Goal: Task Accomplishment & Management: Manage account settings

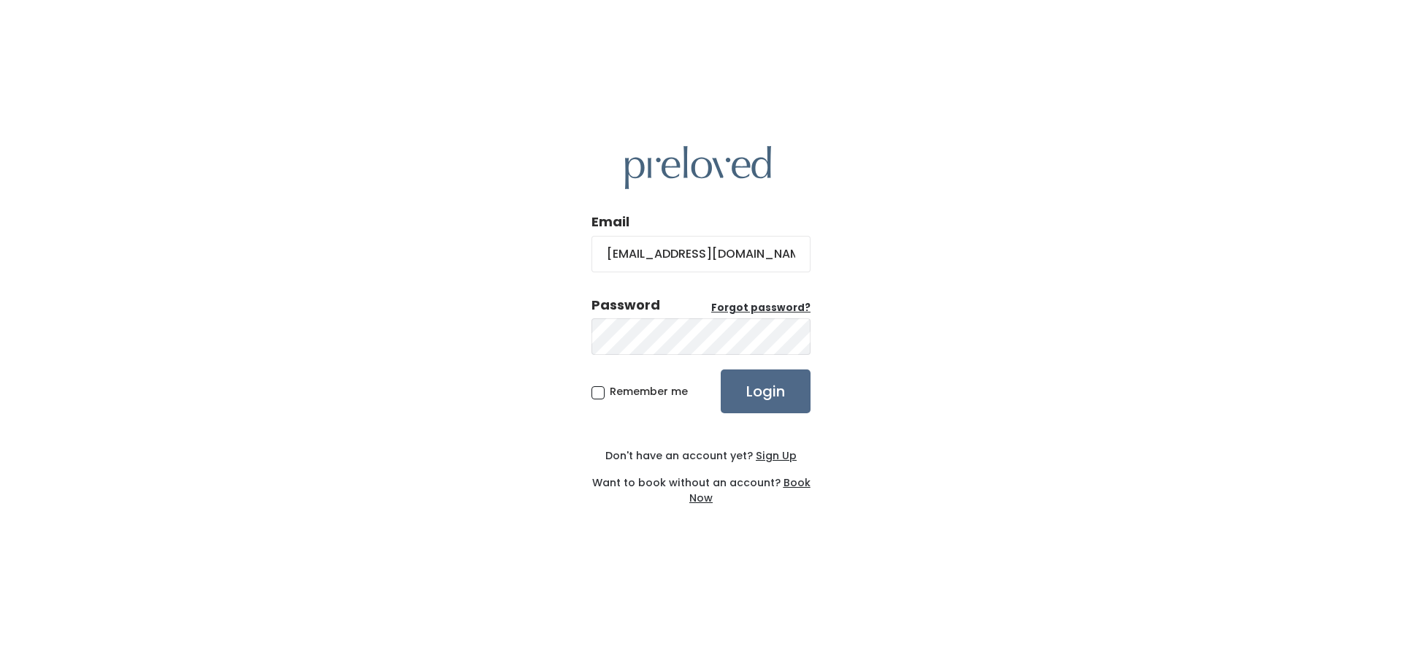
type input "[EMAIL_ADDRESS][DOMAIN_NAME]"
click at [721, 369] on input "Login" at bounding box center [766, 391] width 90 height 44
click at [732, 312] on u "Forgot password?" at bounding box center [760, 308] width 99 height 14
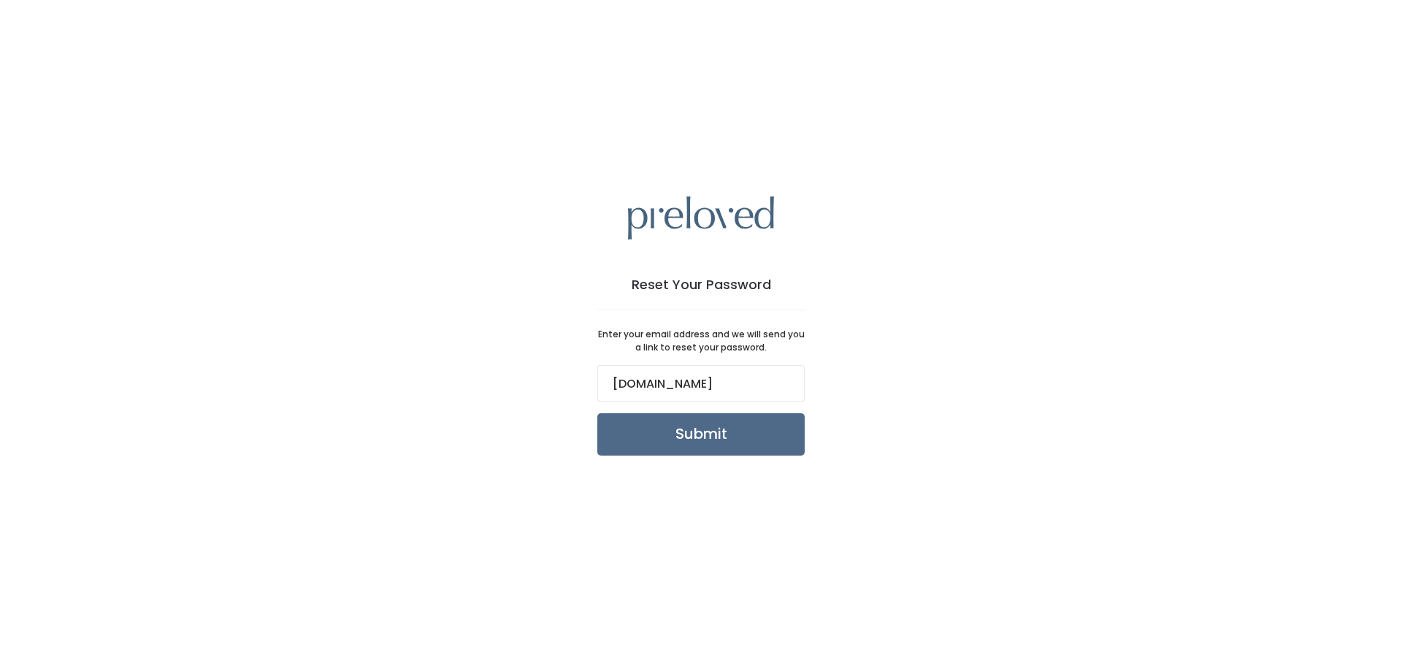
click at [686, 384] on input "danmomen2Yahoo.com" at bounding box center [700, 383] width 207 height 37
type input "danmomen@Yahoo.com"
click at [688, 422] on input "Submit" at bounding box center [700, 434] width 207 height 42
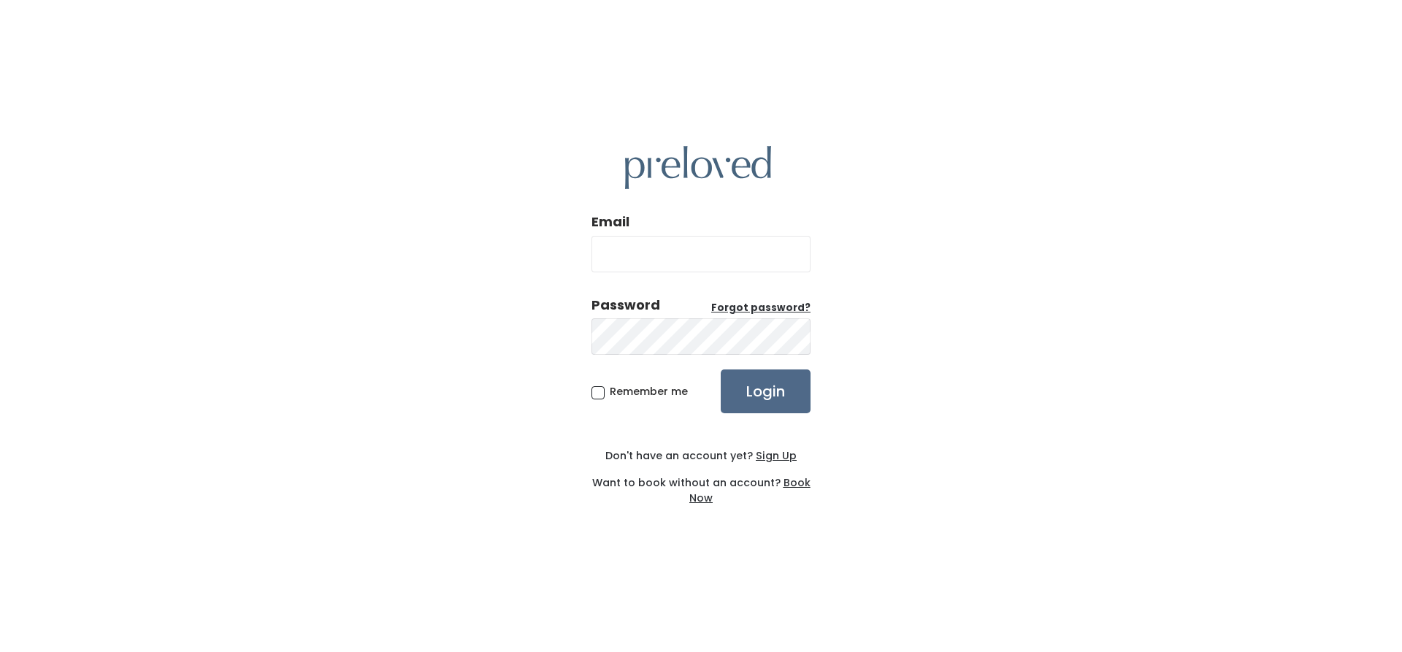
click at [437, 295] on div "Email Password Forgot password? Remember me Login Don't have an account yet? Si…" at bounding box center [701, 326] width 1402 height 652
click at [607, 253] on input "Email" at bounding box center [700, 254] width 219 height 37
type input "[EMAIL_ADDRESS][DOMAIN_NAME]"
click at [721, 369] on input "Login" at bounding box center [766, 391] width 90 height 44
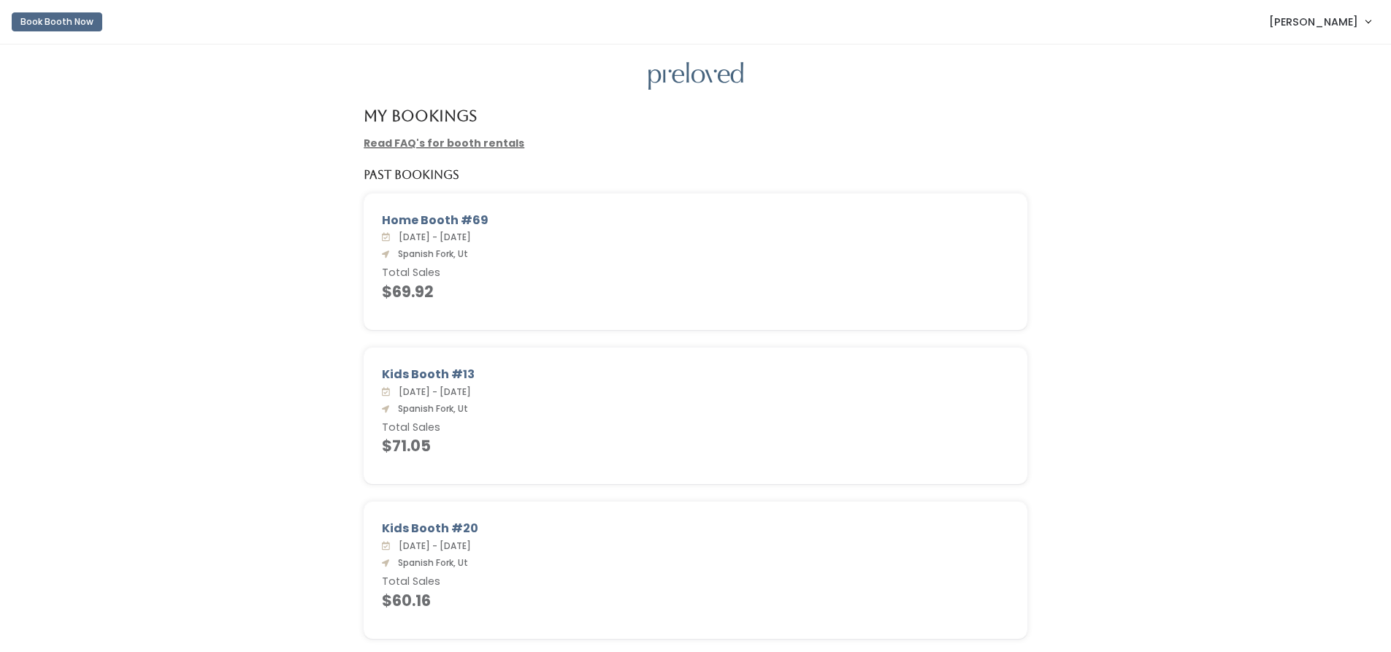
scroll to position [61, 0]
